Goal: Obtain resource: Obtain resource

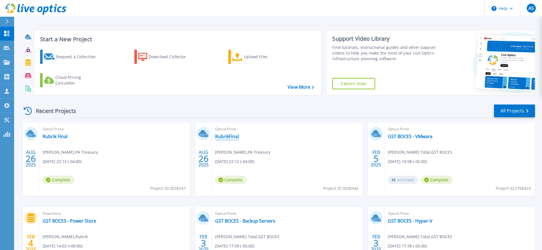
click at [225, 136] on link "RubrikFinal" at bounding box center [227, 137] width 24 height 6
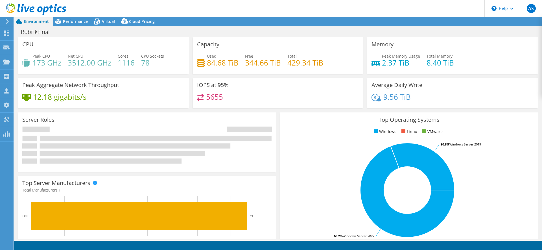
select select "USEast"
select select "USD"
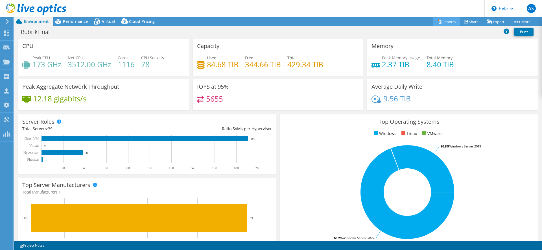
click at [443, 22] on link "Reports" at bounding box center [446, 21] width 27 height 9
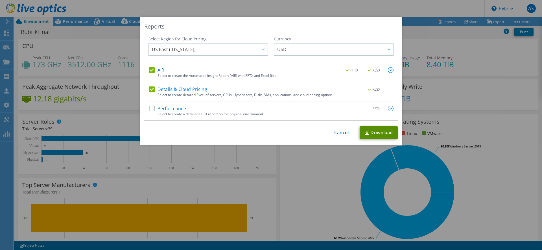
click at [378, 134] on link "Download" at bounding box center [379, 132] width 38 height 13
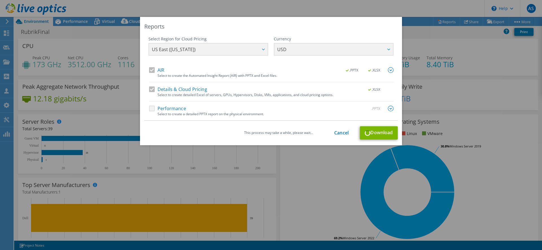
click at [106, 38] on div "Reports Select Region for Cloud Pricing Asia Pacific (Hong Kong) Asia Pacific (…" at bounding box center [271, 125] width 542 height 216
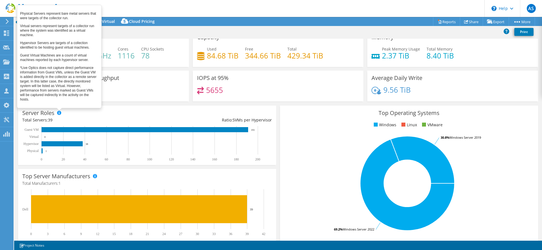
scroll to position [15, 0]
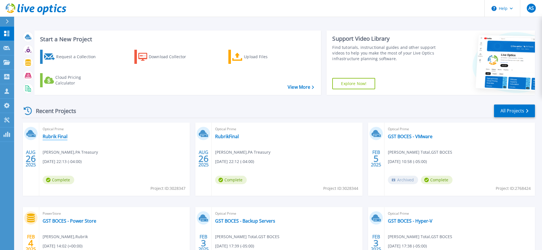
click at [61, 136] on link "Rubrik Final" at bounding box center [55, 137] width 25 height 6
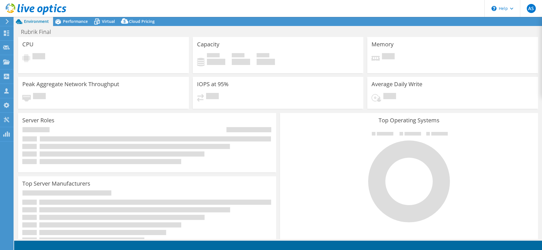
select select "USD"
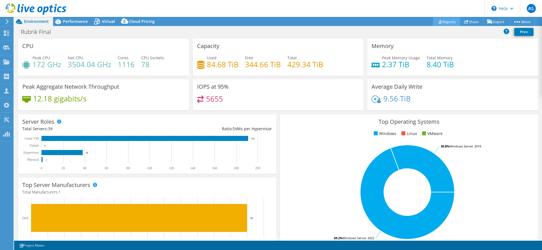
click at [442, 23] on link "Reports" at bounding box center [446, 21] width 27 height 9
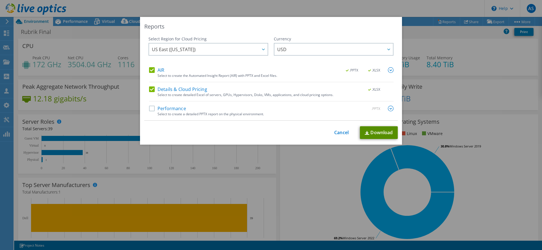
click at [371, 128] on link "Download" at bounding box center [379, 132] width 38 height 13
drag, startPoint x: 336, startPoint y: 131, endPoint x: 284, endPoint y: 136, distance: 51.9
click at [336, 131] on link "Cancel" at bounding box center [341, 132] width 14 height 5
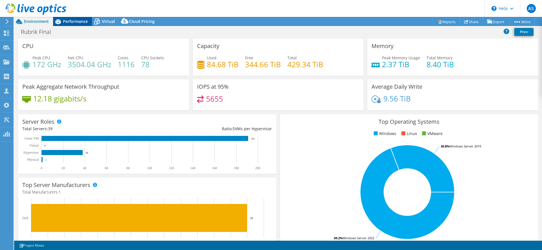
click at [72, 23] on span "Performance" at bounding box center [75, 21] width 25 height 5
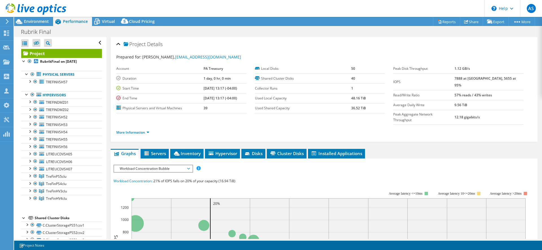
click at [99, 43] on div "Open All Close All Hide Excluded Nodes Project Tree Filter" at bounding box center [61, 43] width 81 height 12
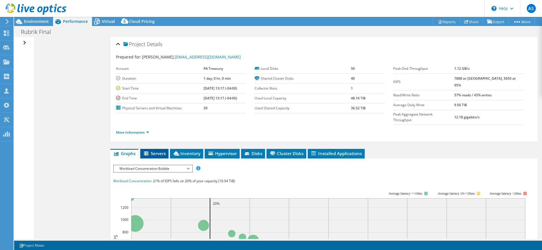
click at [154, 150] on span "Servers" at bounding box center [154, 153] width 23 height 6
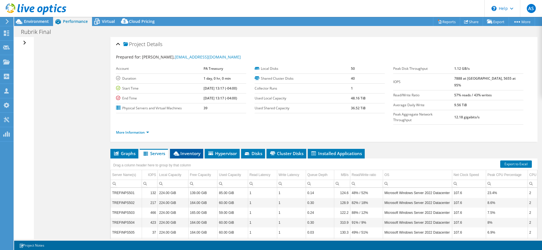
click at [192, 150] on span "Inventory" at bounding box center [187, 153] width 28 height 6
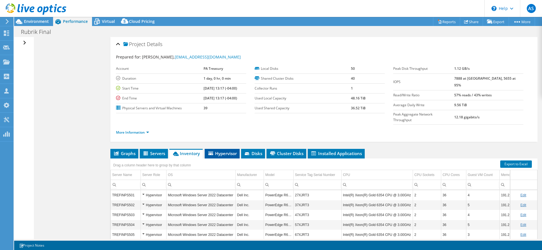
click at [219, 150] on span "Hypervisor" at bounding box center [222, 153] width 29 height 6
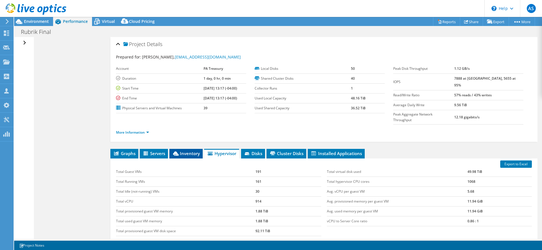
click at [188, 150] on span "Inventory" at bounding box center [186, 153] width 28 height 6
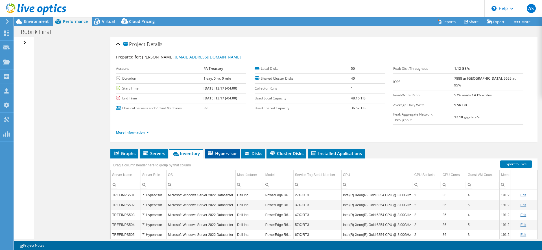
click at [213, 150] on span "Hypervisor" at bounding box center [222, 153] width 29 height 6
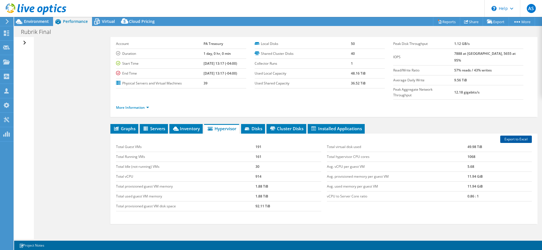
scroll to position [26, 0]
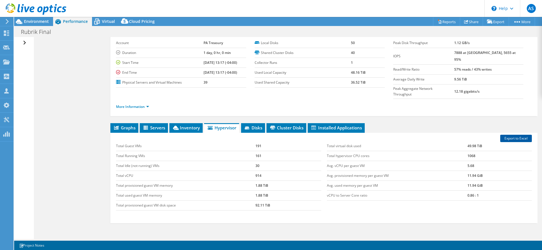
click at [521, 135] on link "Export to Excel" at bounding box center [516, 138] width 32 height 7
click at [33, 23] on span "Environment" at bounding box center [36, 21] width 25 height 5
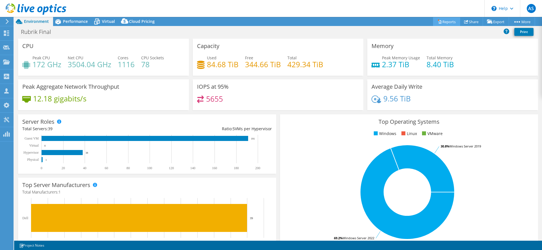
click at [444, 21] on link "Reports" at bounding box center [446, 21] width 27 height 9
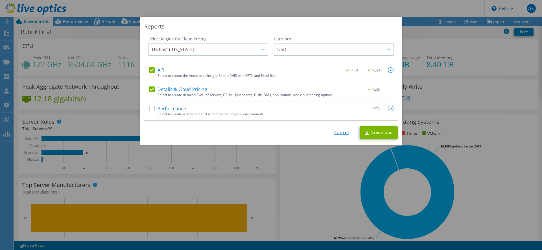
click at [342, 135] on link "Cancel" at bounding box center [341, 132] width 14 height 5
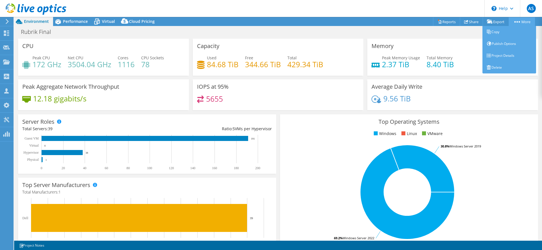
click at [525, 21] on link "More" at bounding box center [522, 21] width 26 height 9
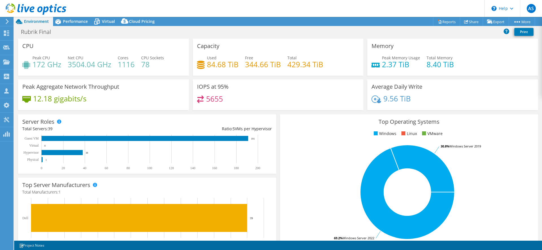
click at [369, 32] on div "Rubrik Final Print" at bounding box center [278, 32] width 528 height 10
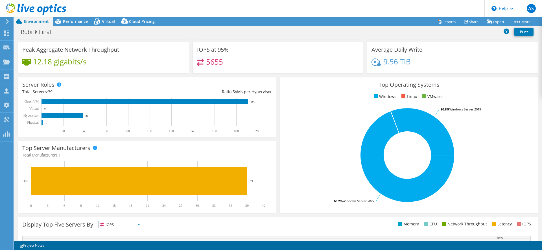
scroll to position [0, 0]
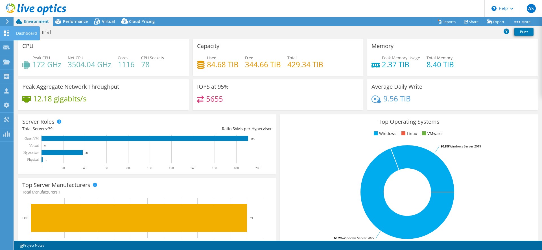
click at [19, 34] on div "Dashboard" at bounding box center [26, 33] width 27 height 14
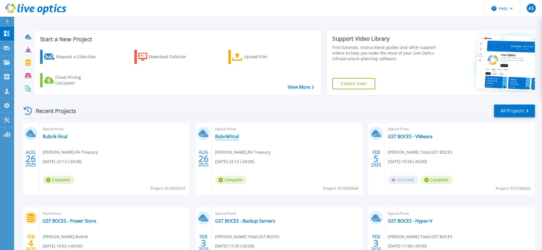
click at [232, 139] on link "RubrikFinal" at bounding box center [227, 137] width 24 height 6
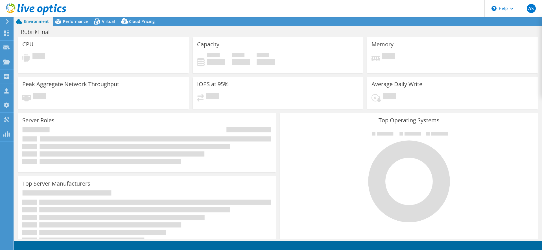
select select "USEast"
select select "USD"
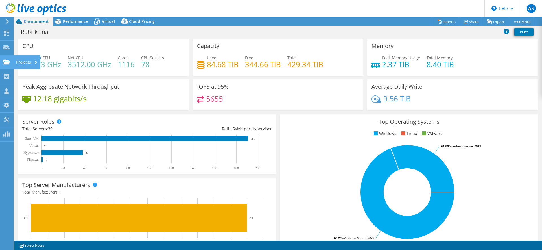
click at [6, 60] on use at bounding box center [6, 61] width 7 height 5
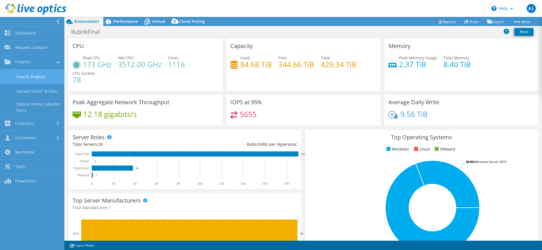
click at [25, 75] on link "Search Projects" at bounding box center [32, 76] width 64 height 14
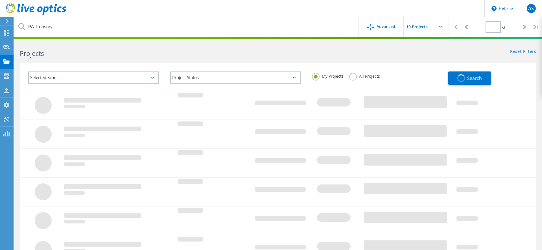
type input "1"
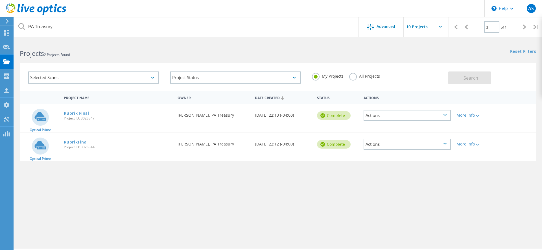
click at [478, 116] on icon at bounding box center [477, 116] width 3 height 2
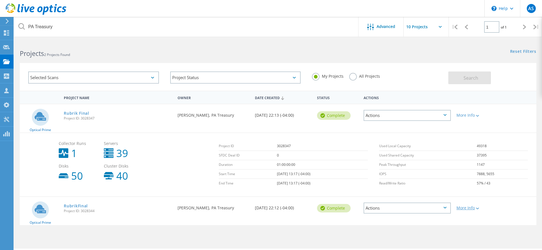
click at [476, 210] on lo-svg-helper at bounding box center [477, 208] width 4 height 5
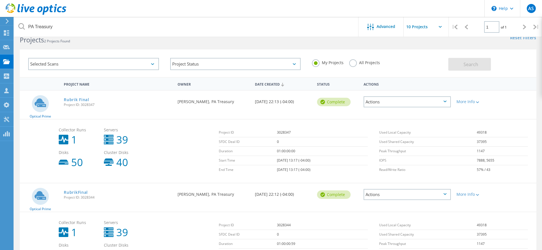
scroll to position [13, 0]
click at [472, 195] on div "More Info" at bounding box center [475, 195] width 36 height 4
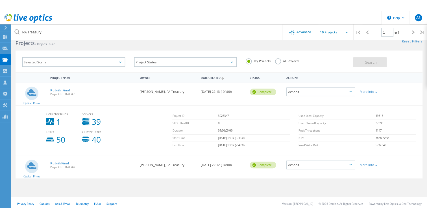
scroll to position [33, 0]
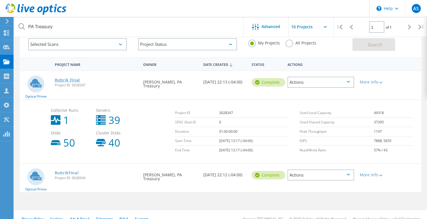
click at [65, 80] on link "Rubrik Final" at bounding box center [67, 80] width 25 height 4
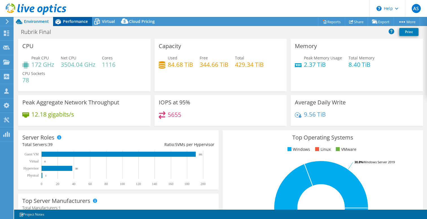
click at [76, 19] on span "Performance" at bounding box center [75, 21] width 25 height 5
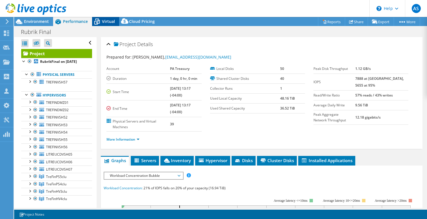
click at [102, 21] on icon at bounding box center [97, 22] width 10 height 10
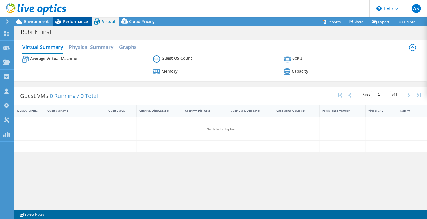
click at [77, 21] on span "Performance" at bounding box center [75, 21] width 25 height 5
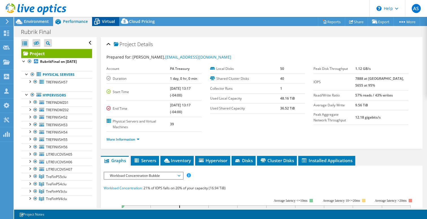
click at [104, 23] on span "Virtual" at bounding box center [108, 21] width 13 height 5
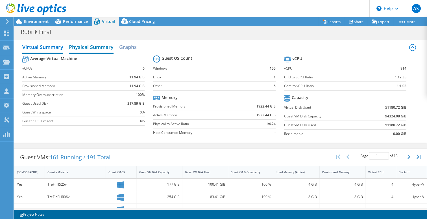
click at [85, 46] on h2 "Physical Summary" at bounding box center [91, 47] width 45 height 12
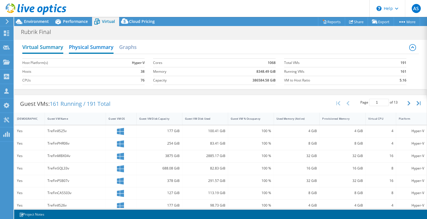
click at [50, 44] on h2 "Virtual Summary" at bounding box center [42, 47] width 41 height 12
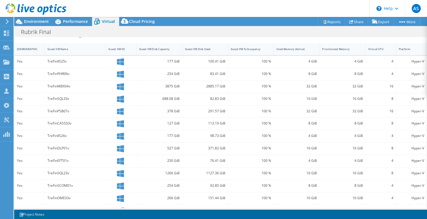
scroll to position [111, 0]
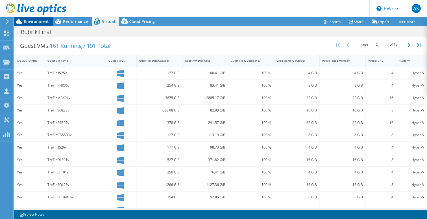
click at [41, 25] on div "Environment" at bounding box center [33, 21] width 39 height 9
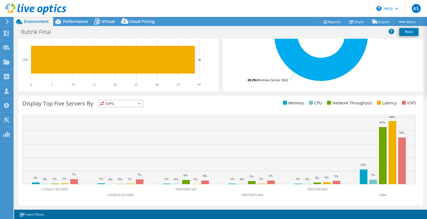
scroll to position [0, 0]
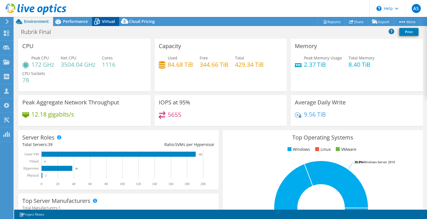
click at [108, 21] on span "Virtual" at bounding box center [108, 21] width 13 height 5
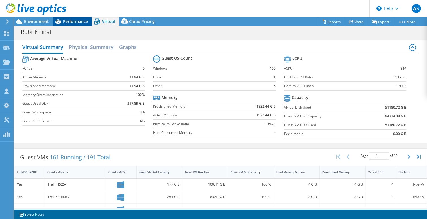
click at [79, 23] on span "Performance" at bounding box center [75, 21] width 25 height 5
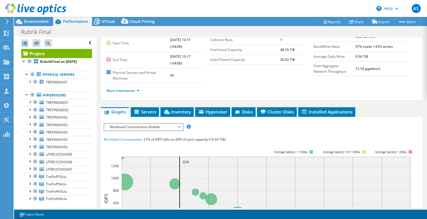
scroll to position [65, 0]
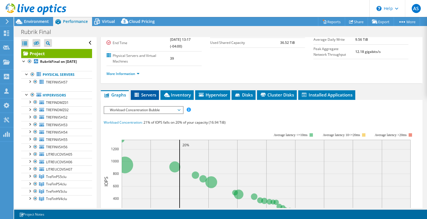
click at [145, 97] on li "Servers" at bounding box center [145, 95] width 28 height 10
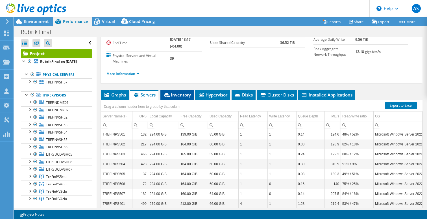
click at [180, 94] on span "Inventory" at bounding box center [177, 95] width 28 height 6
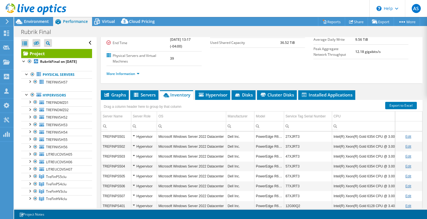
click at [188, 124] on input "Column OS, Filter cell" at bounding box center [191, 125] width 69 height 7
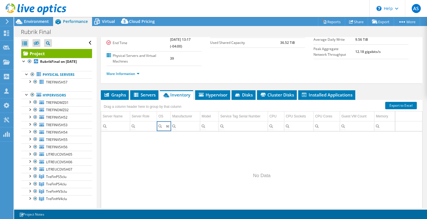
scroll to position [0, 1]
type input "s"
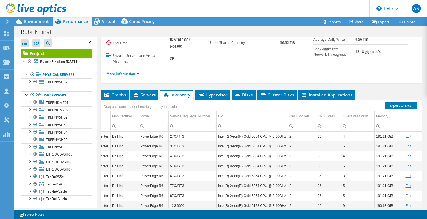
scroll to position [0, 0]
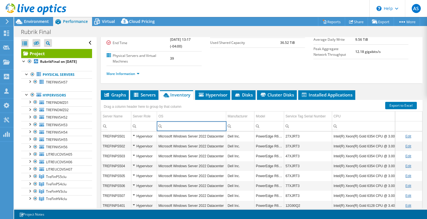
click at [324, 71] on ul "More Information" at bounding box center [261, 73] width 310 height 8
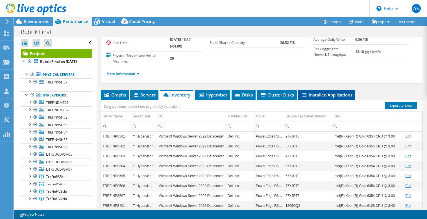
click at [318, 97] on span "Installed Applications" at bounding box center [326, 95] width 51 height 6
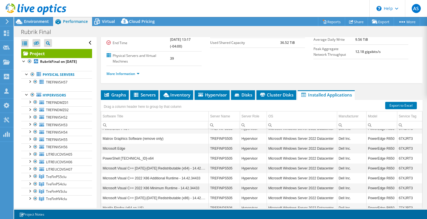
scroll to position [1007, 0]
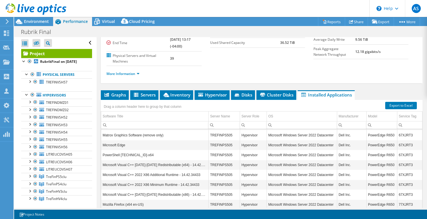
click at [144, 124] on input "Column Software Title, Filter cell" at bounding box center [154, 124] width 107 height 7
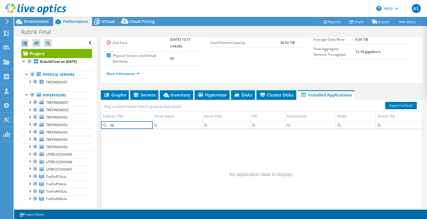
type input "s"
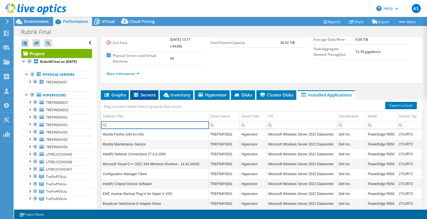
click at [149, 94] on span "Servers" at bounding box center [144, 95] width 23 height 6
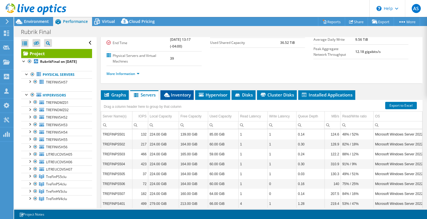
click at [172, 96] on span "Inventory" at bounding box center [177, 95] width 28 height 6
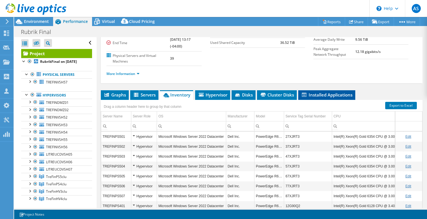
click at [325, 92] on span "Installed Applications" at bounding box center [326, 95] width 51 height 6
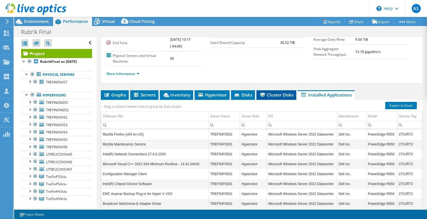
click at [276, 95] on span "Cluster Disks" at bounding box center [276, 95] width 34 height 6
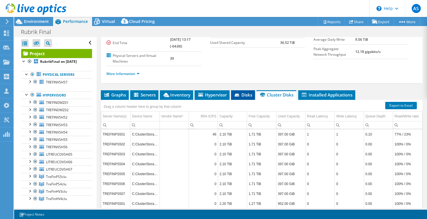
click at [246, 92] on span "Disks" at bounding box center [243, 95] width 18 height 6
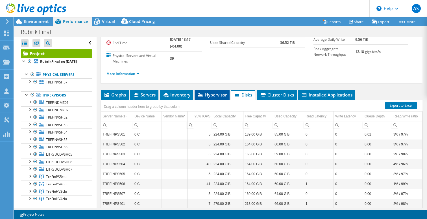
click at [207, 95] on span "Hypervisor" at bounding box center [211, 95] width 29 height 6
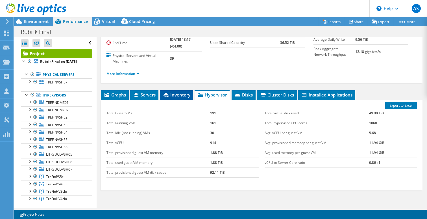
click at [188, 96] on span "Inventory" at bounding box center [177, 95] width 28 height 6
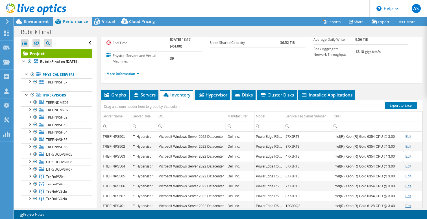
click at [418, 72] on div "Project Details Prepared for: [PERSON_NAME], [EMAIL_ADDRESS][DOMAIN_NAME] Accou…" at bounding box center [262, 27] width 322 height 112
click at [404, 104] on link "Export to Excel" at bounding box center [401, 105] width 32 height 7
